Goal: Information Seeking & Learning: Learn about a topic

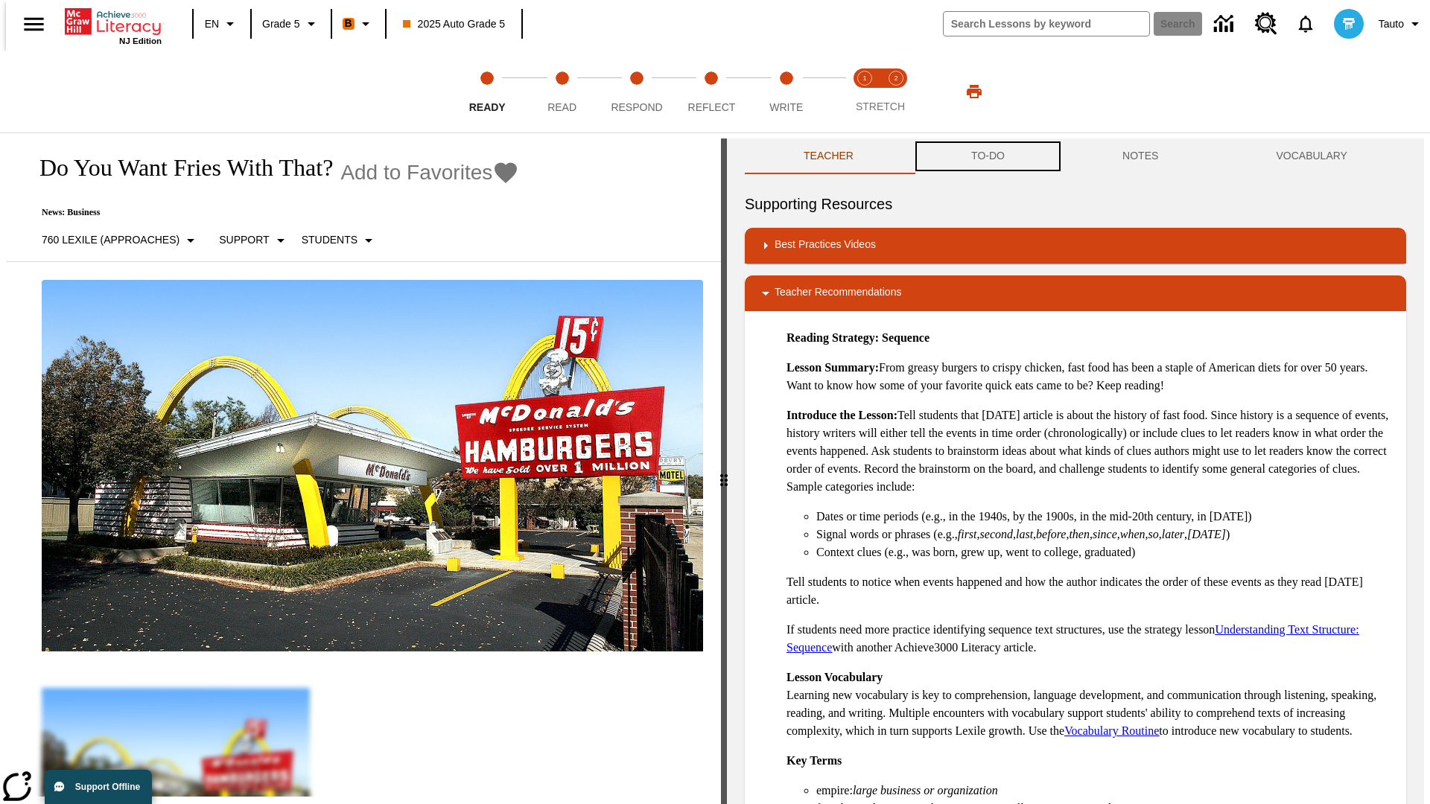
click at [987, 156] on button "TO-DO" at bounding box center [987, 156] width 151 height 36
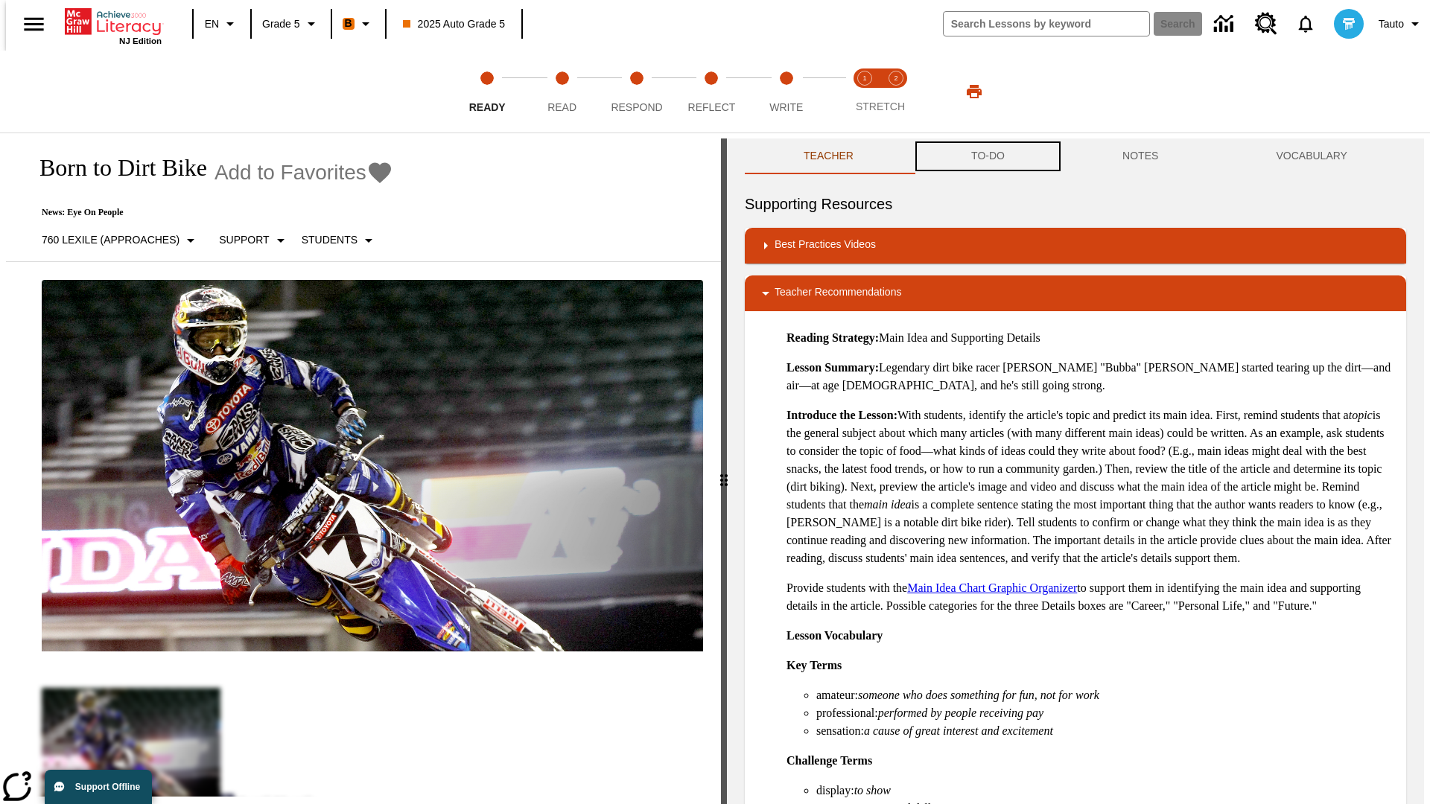
click at [987, 156] on button "TO-DO" at bounding box center [987, 156] width 151 height 36
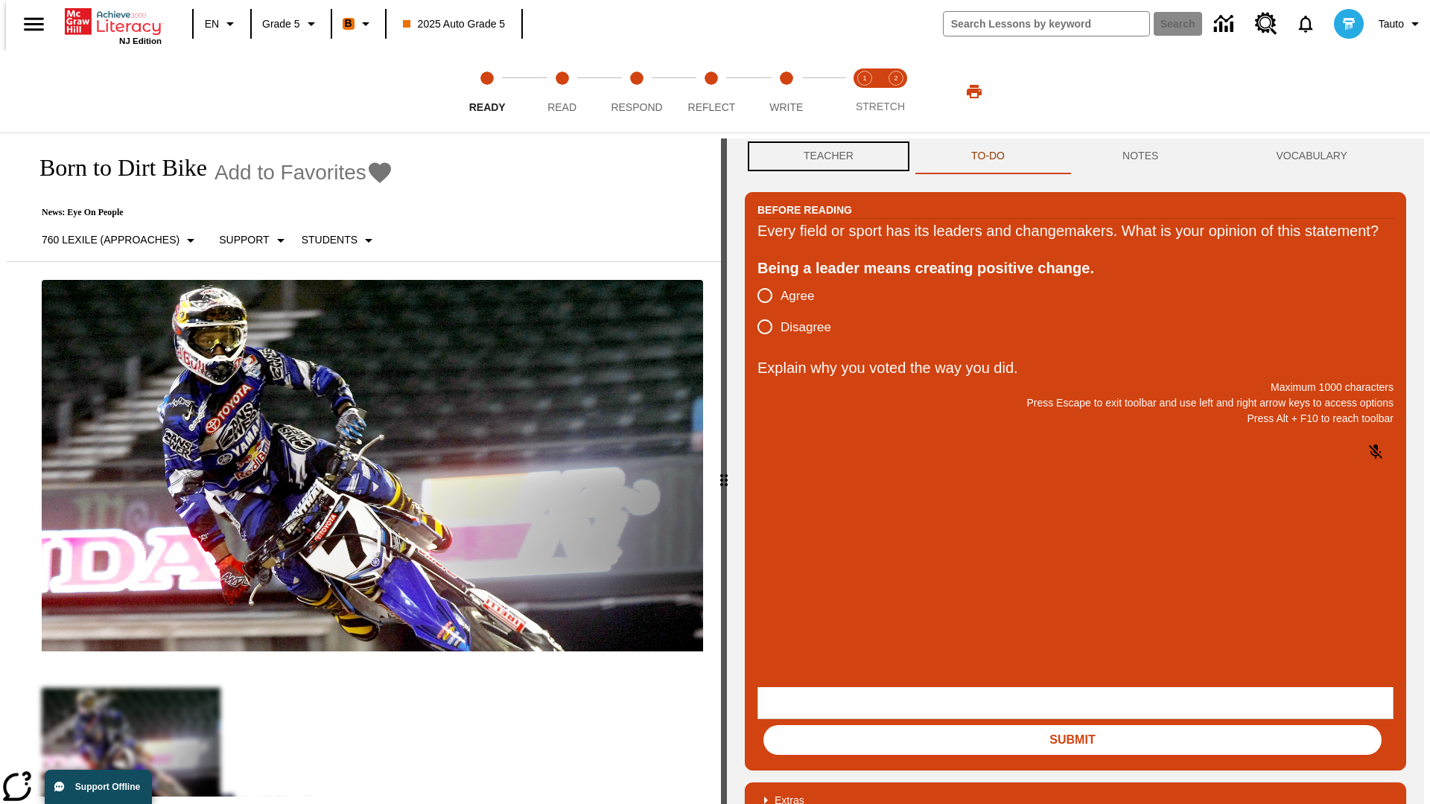
scroll to position [1, 0]
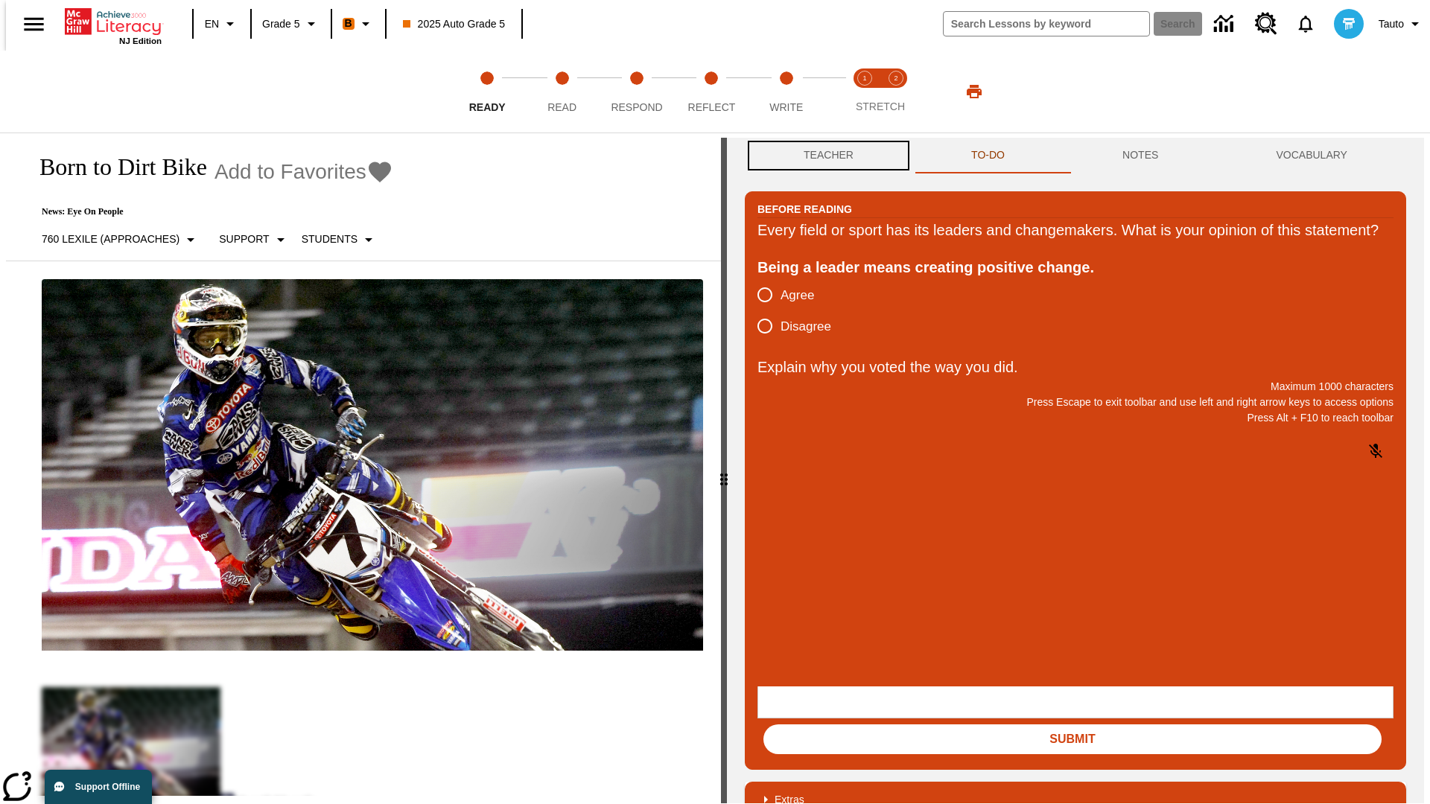
click at [824, 156] on button "Teacher" at bounding box center [829, 156] width 168 height 36
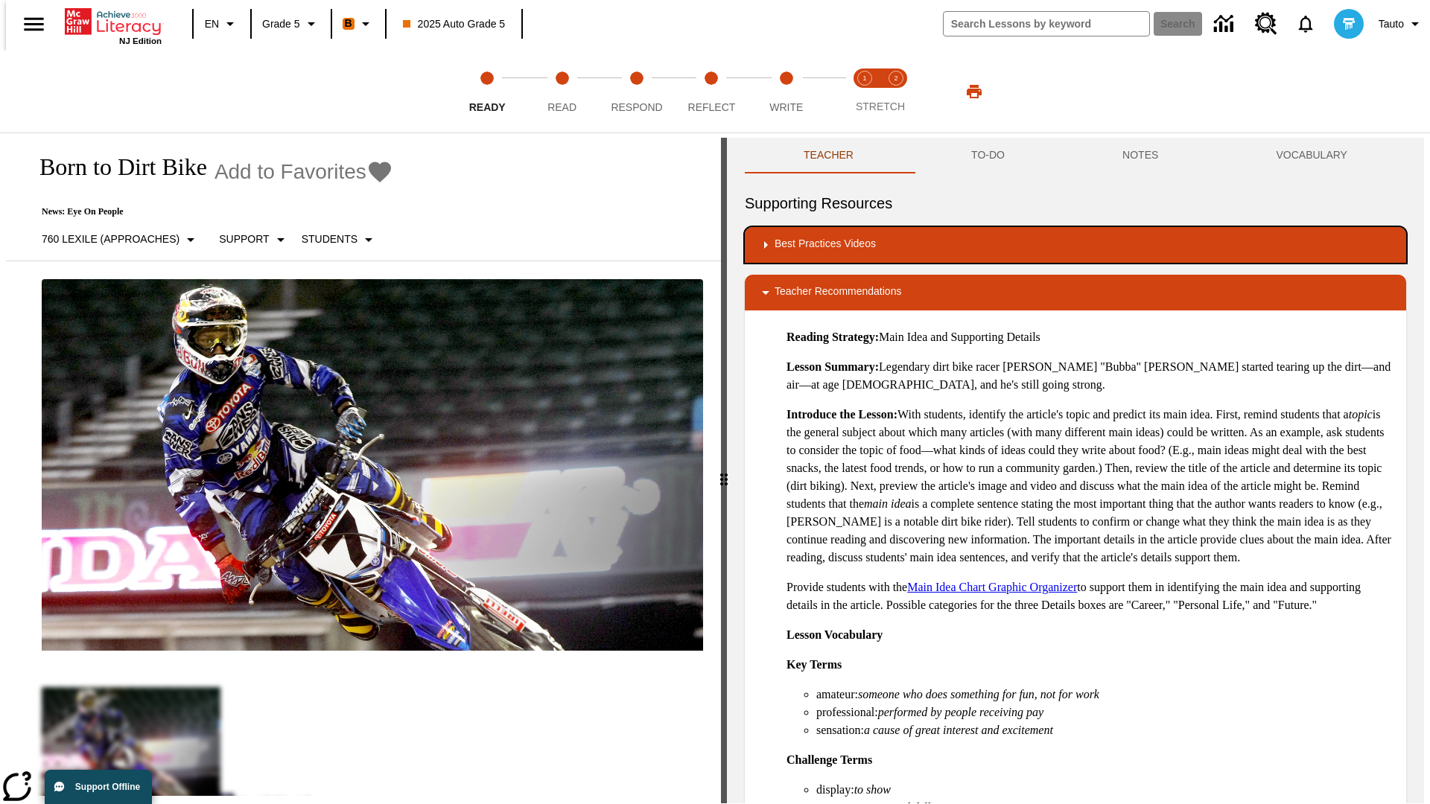
click at [1075, 245] on div "Best Practices Videos" at bounding box center [1075, 245] width 637 height 18
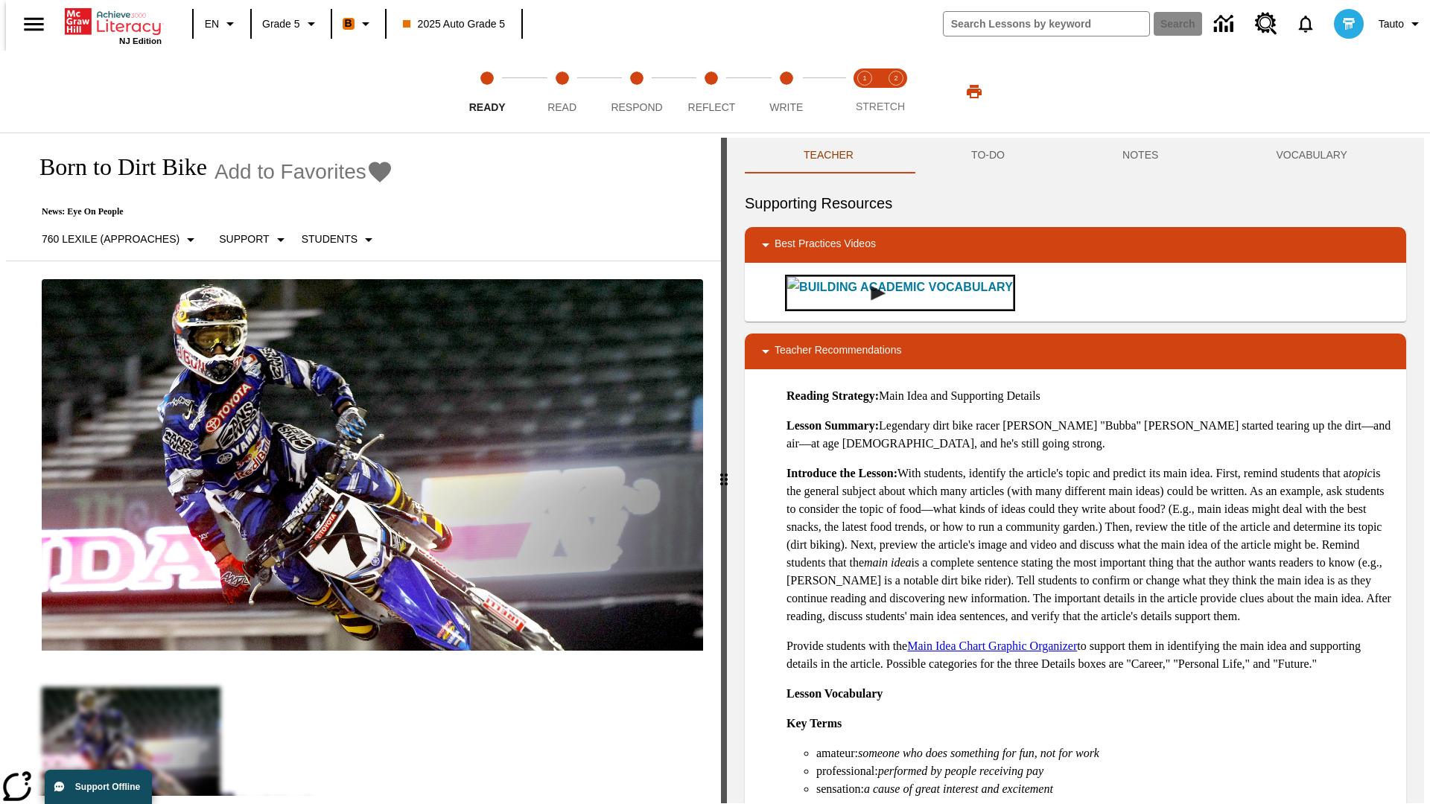
click at [870, 286] on img "Building Academic Vocabulary" at bounding box center [877, 293] width 15 height 15
click at [561, 92] on span "Read" at bounding box center [561, 101] width 29 height 27
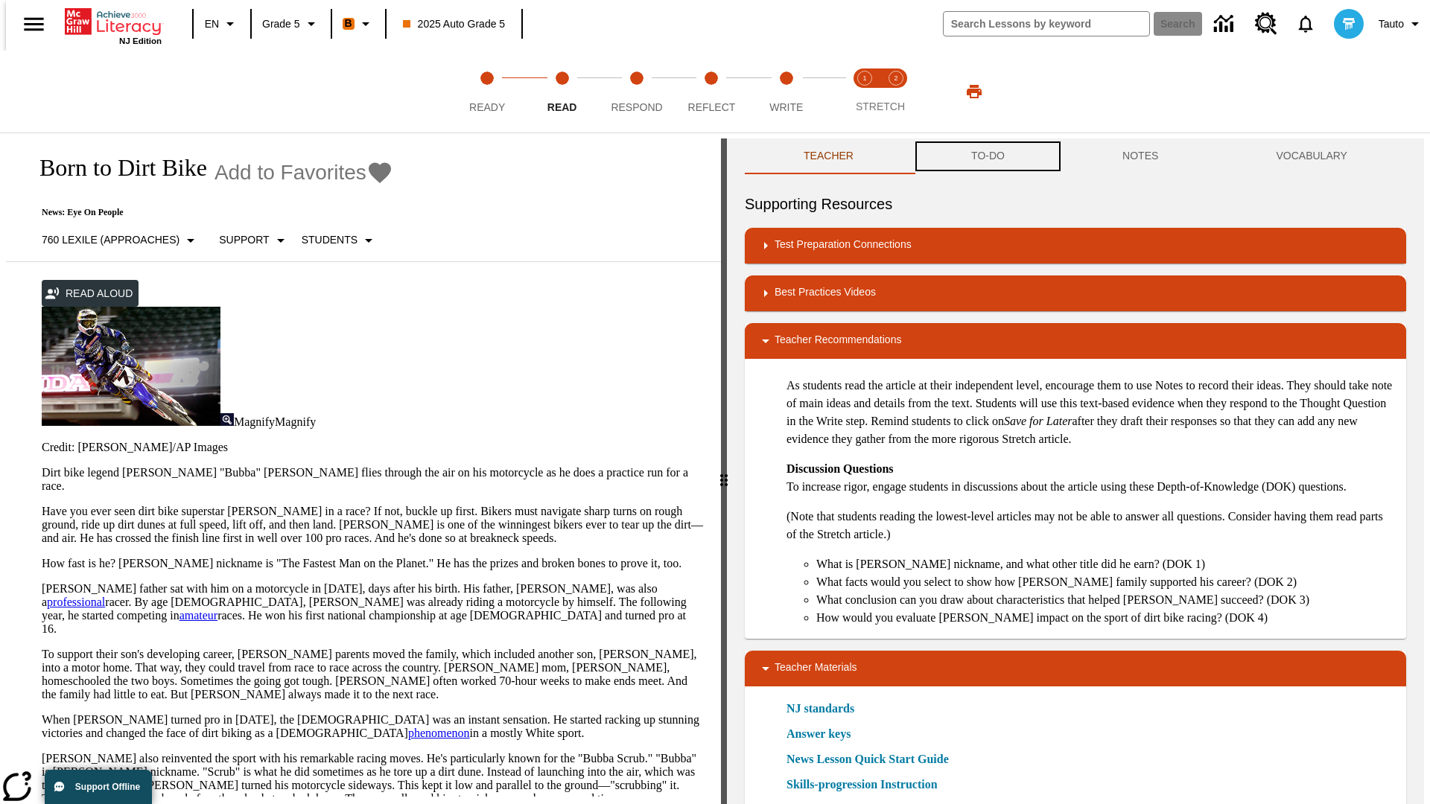
scroll to position [1, 0]
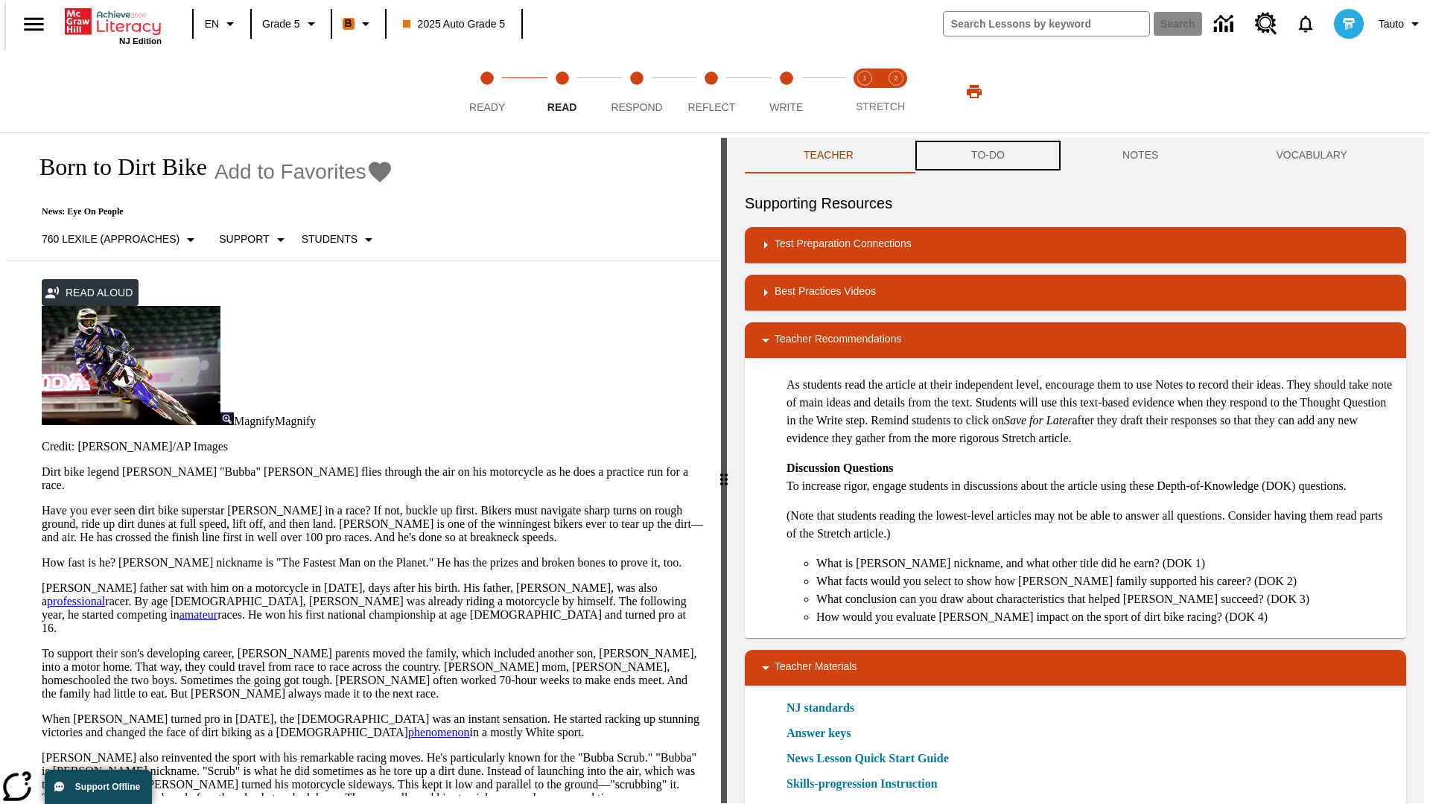
click at [987, 156] on button "TO-DO" at bounding box center [987, 156] width 151 height 36
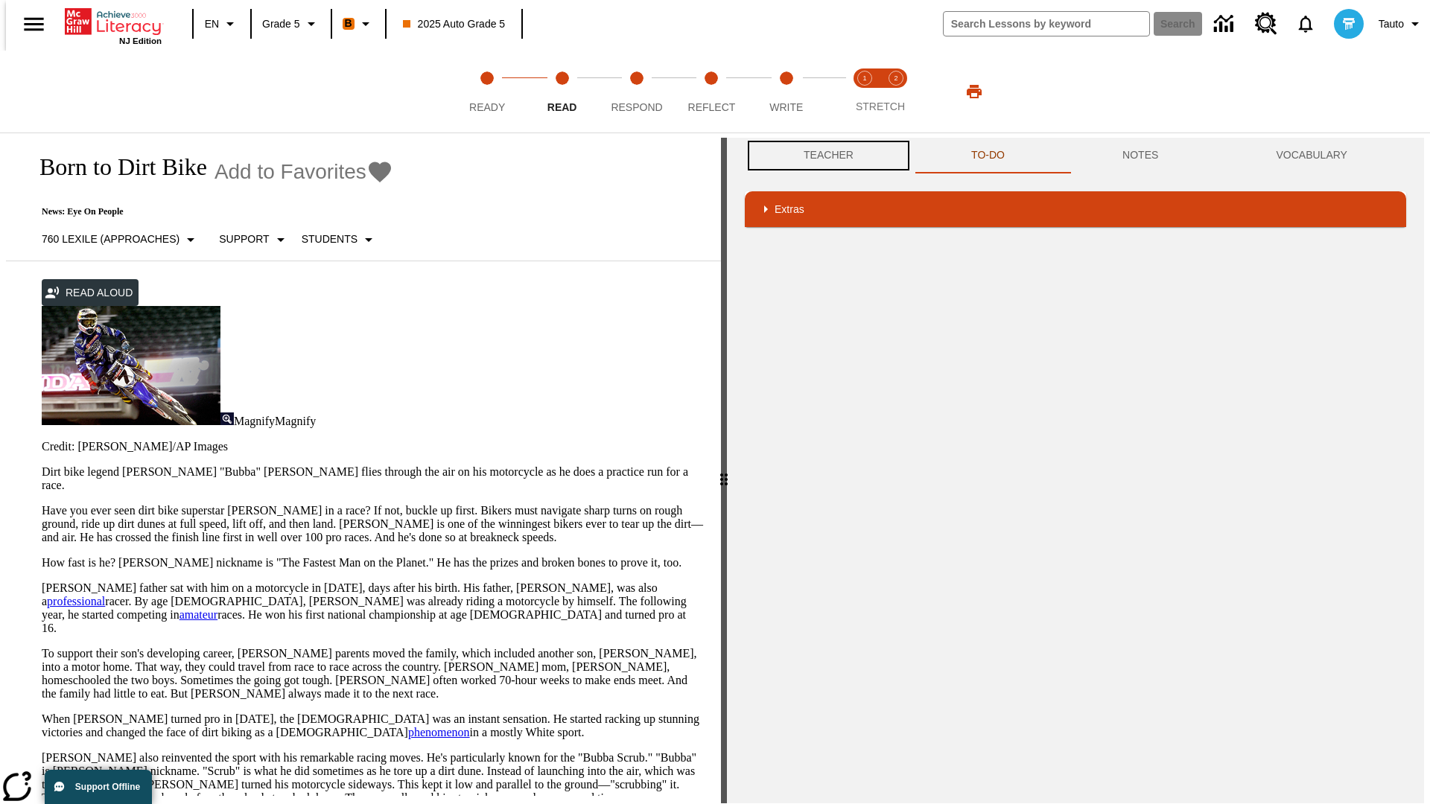
click at [824, 156] on button "Teacher" at bounding box center [829, 156] width 168 height 36
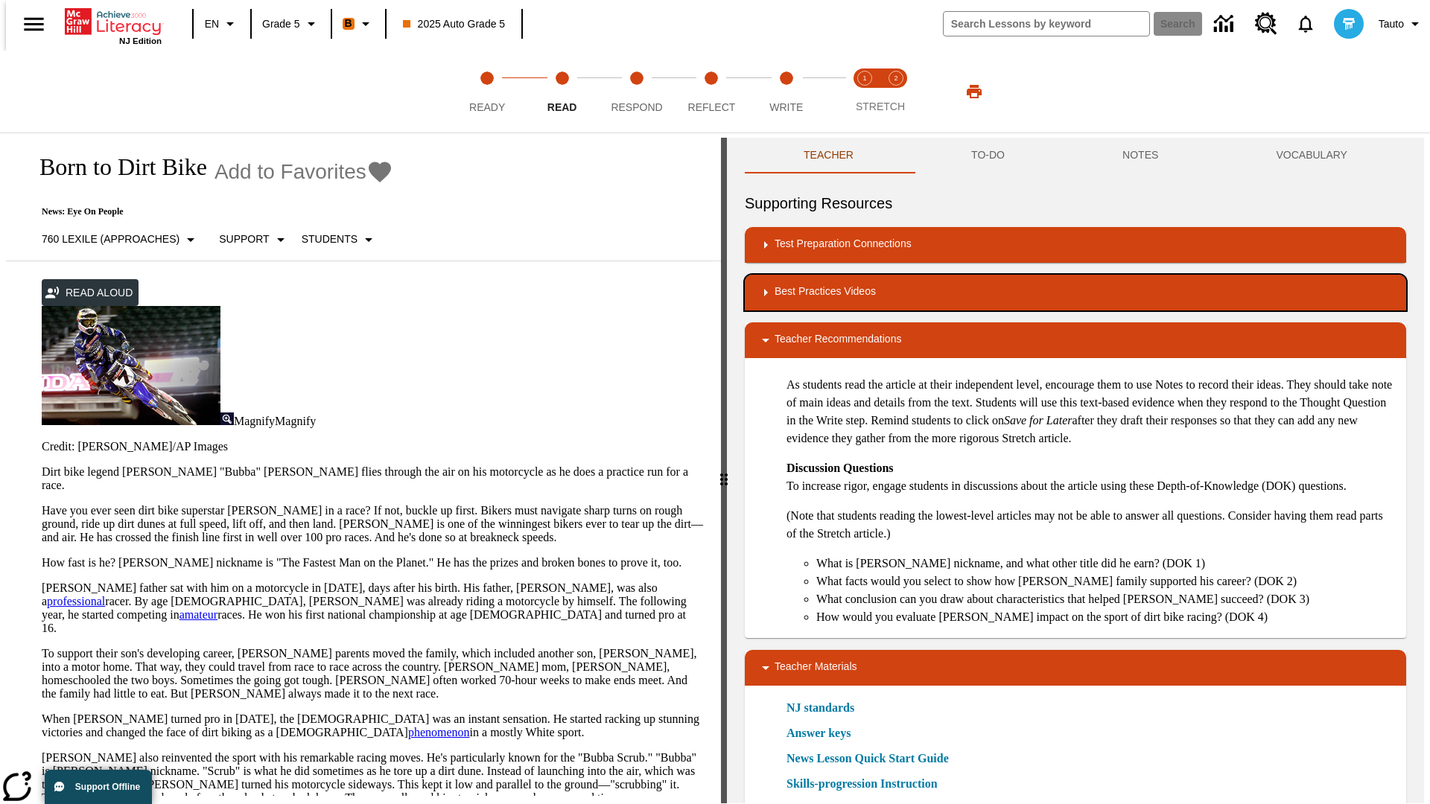
click at [1075, 293] on div "Best Practices Videos" at bounding box center [1075, 293] width 637 height 18
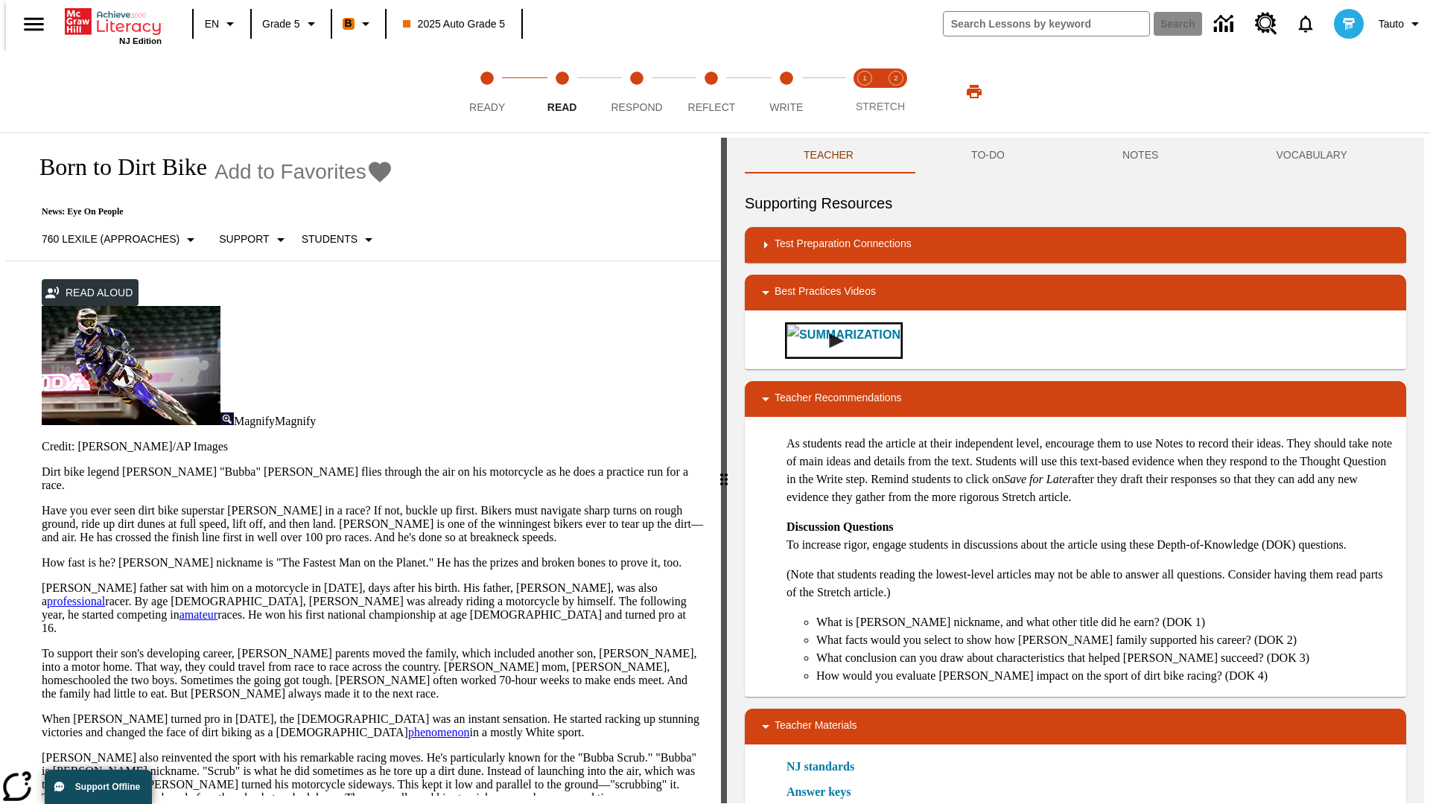
click at [829, 340] on img "Summarization" at bounding box center [836, 341] width 15 height 15
click at [864, 92] on span "Stretch Read step 1 of 2" at bounding box center [864, 101] width 19 height 27
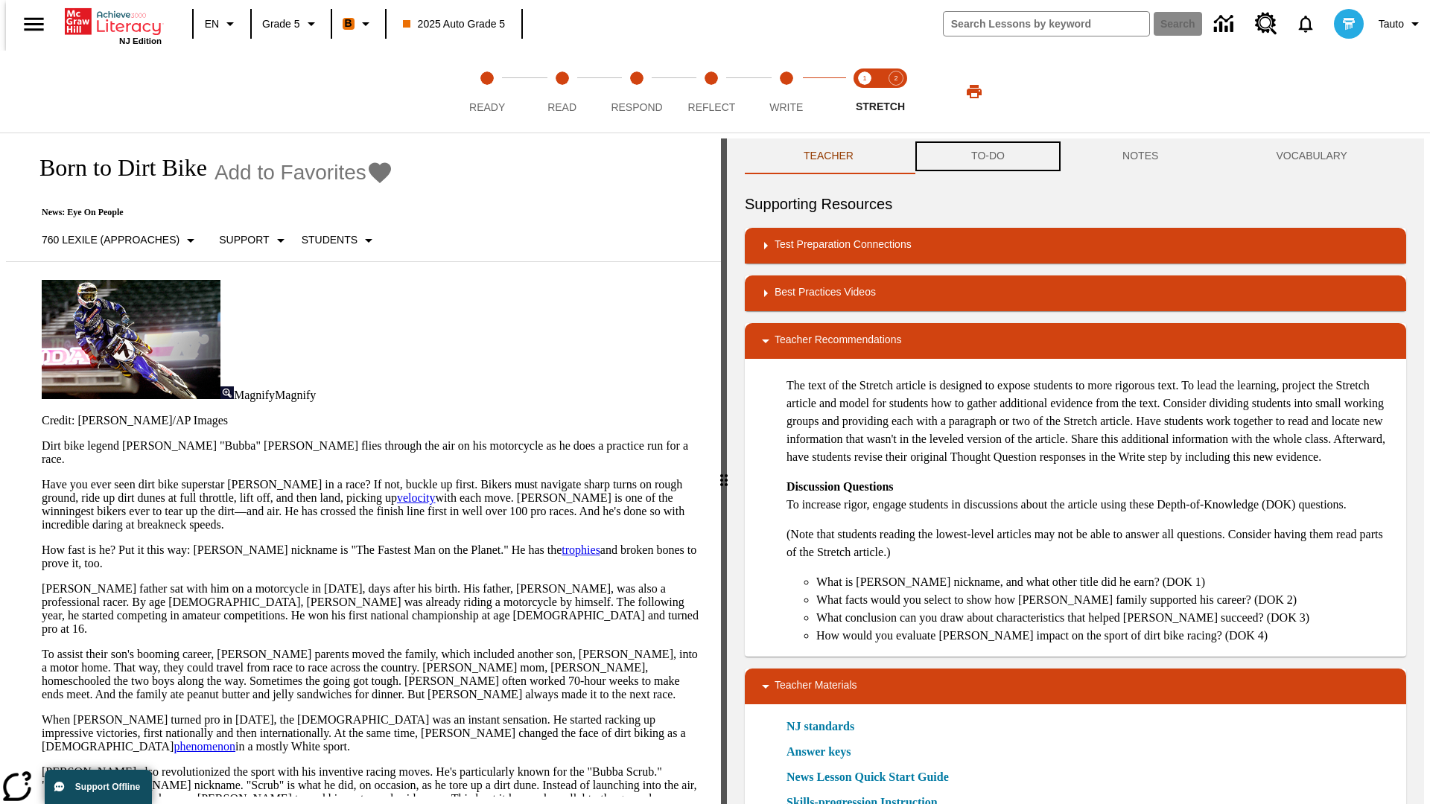
scroll to position [1, 0]
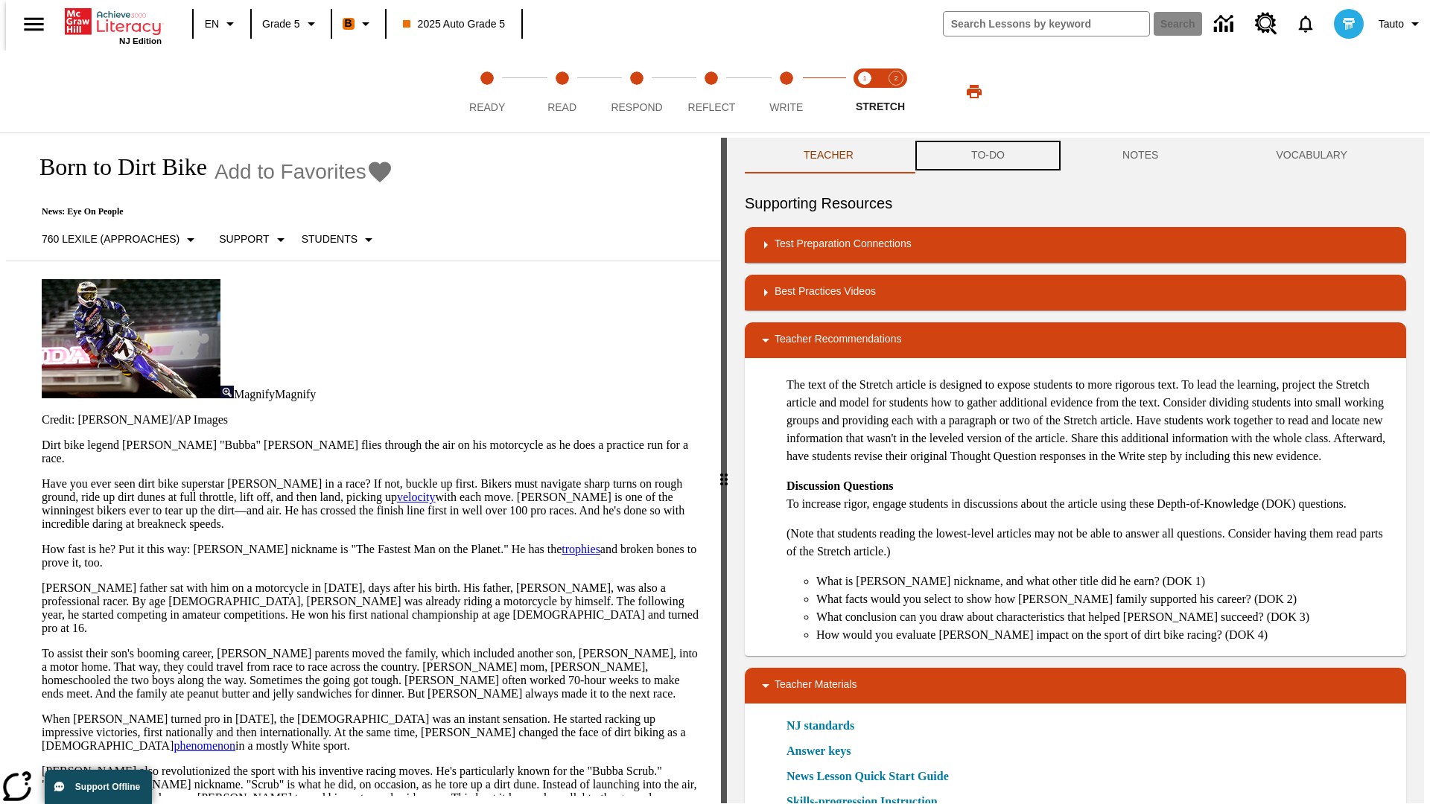
click at [987, 156] on button "TO-DO" at bounding box center [987, 156] width 151 height 36
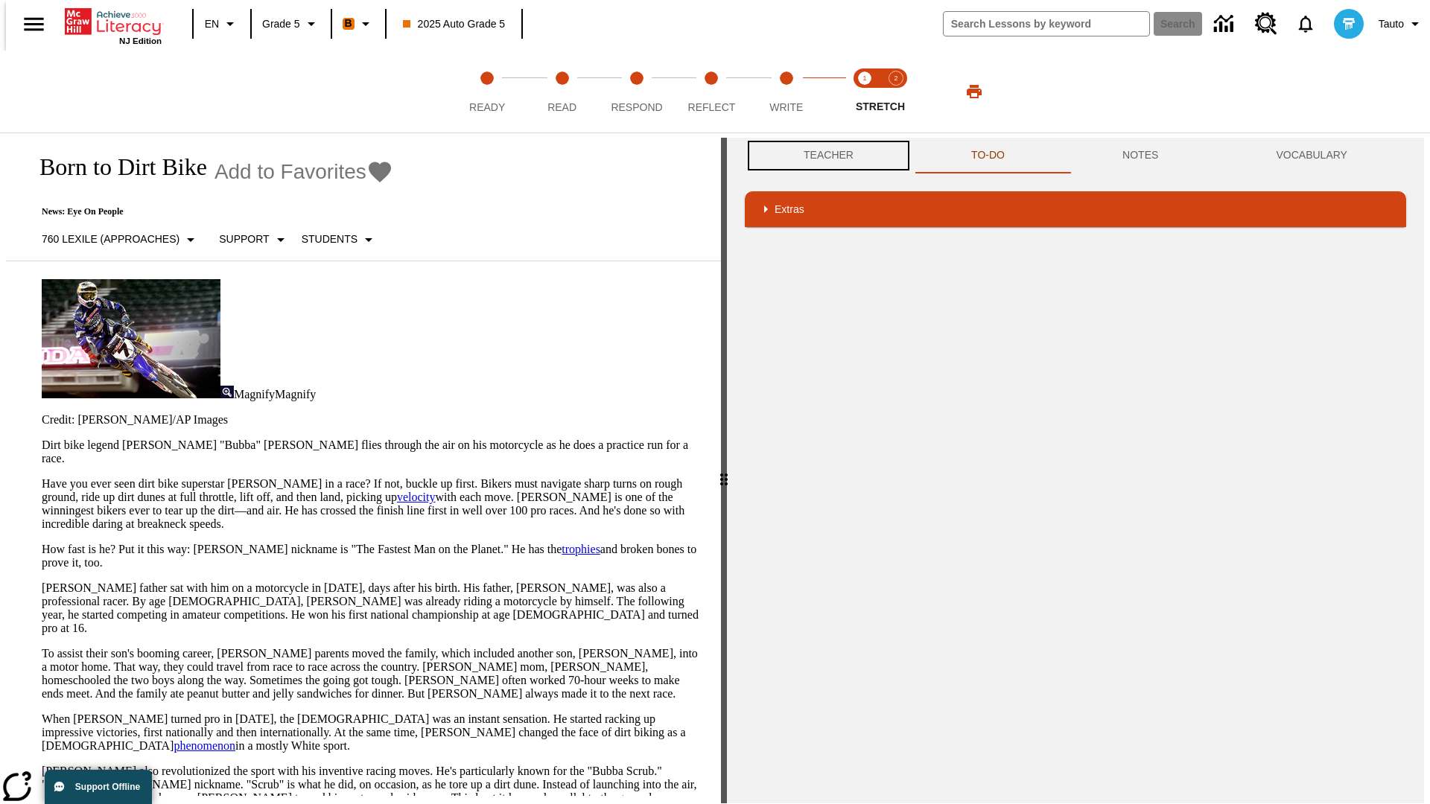
click at [824, 156] on button "Teacher" at bounding box center [829, 156] width 168 height 36
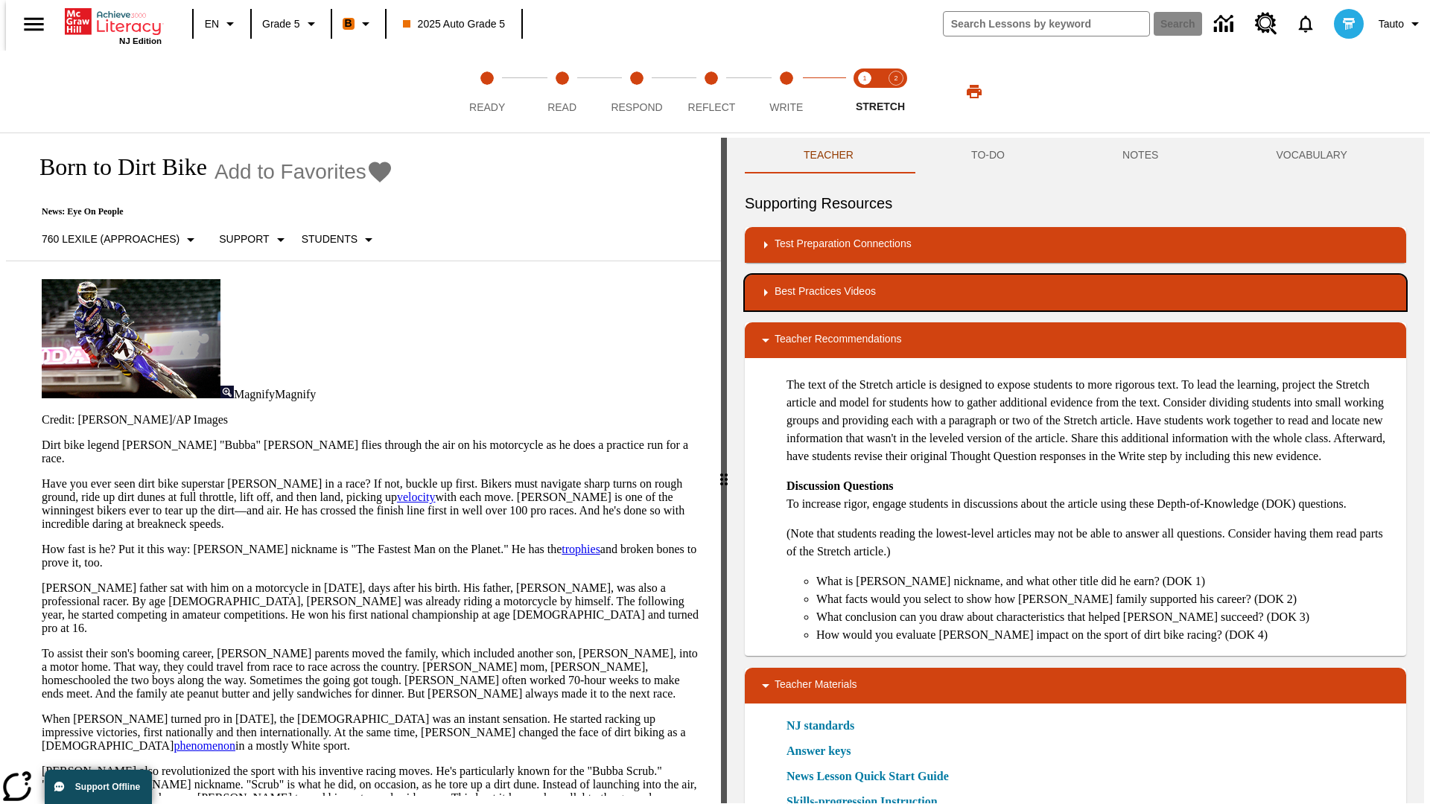
click at [1075, 293] on div "Best Practices Videos" at bounding box center [1075, 293] width 637 height 18
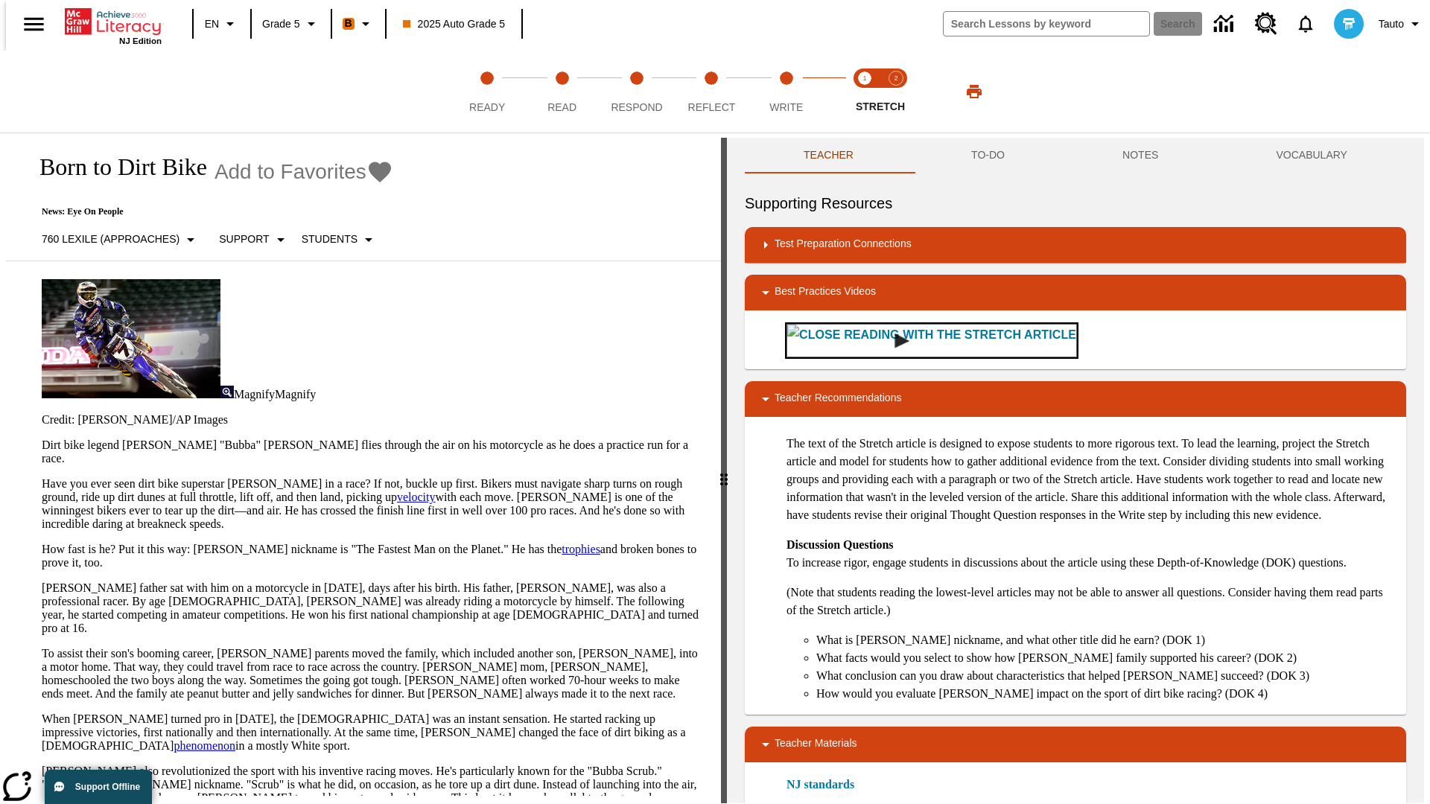
click at [894, 340] on img "Close Reading with the Stretch Article" at bounding box center [901, 341] width 15 height 15
